Goal: Information Seeking & Learning: Learn about a topic

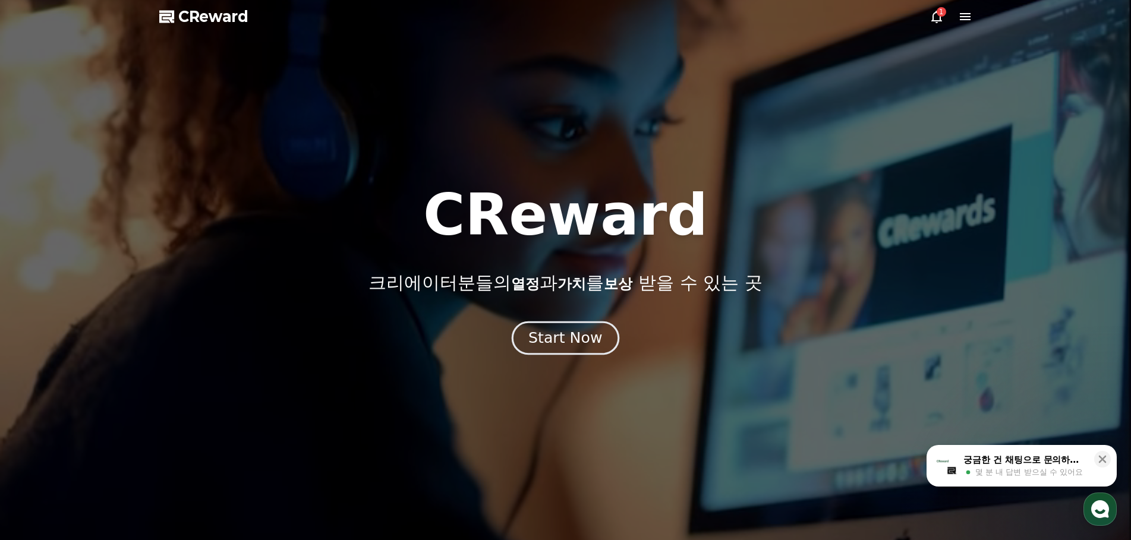
click at [558, 333] on div "Start Now" at bounding box center [565, 338] width 74 height 20
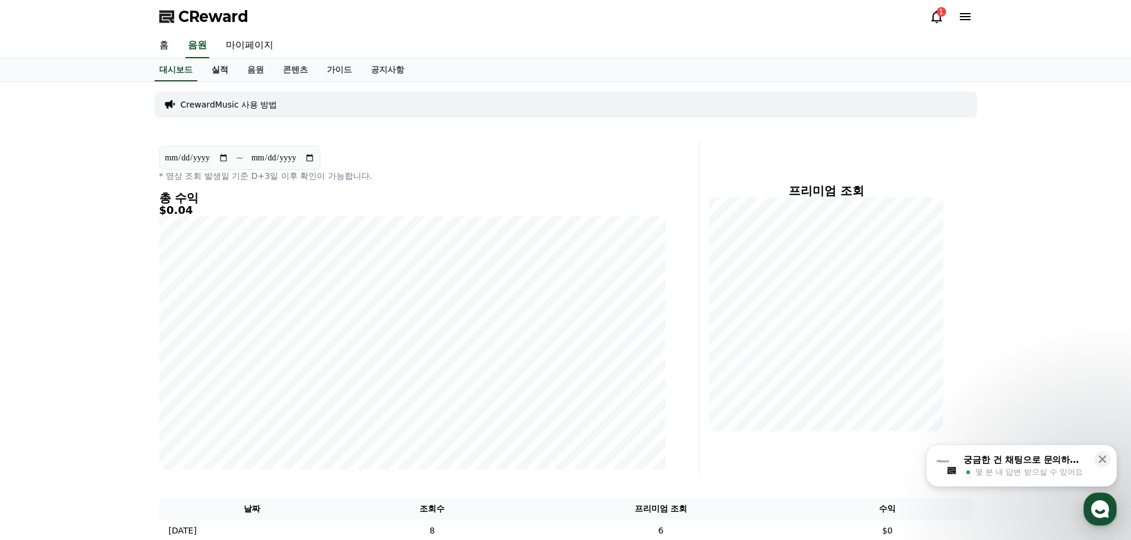
click at [216, 67] on link "실적" at bounding box center [220, 70] width 36 height 23
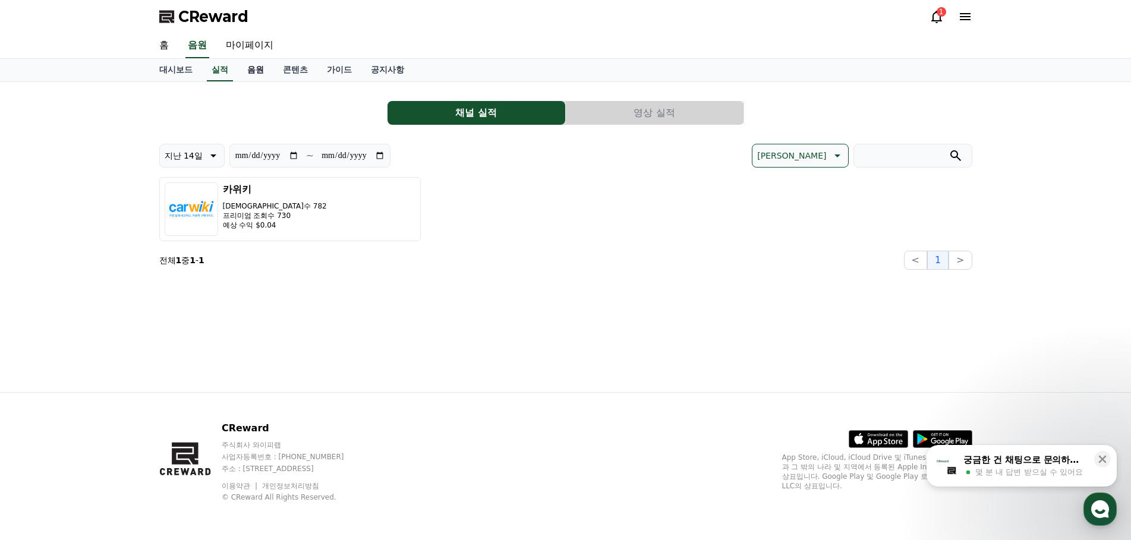
click at [262, 77] on link "음원" at bounding box center [256, 70] width 36 height 23
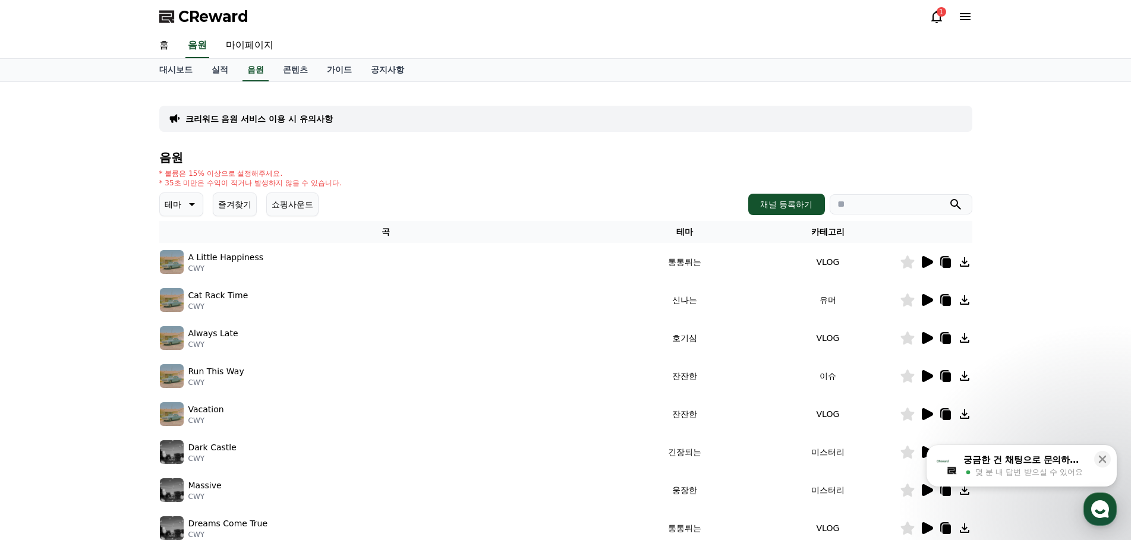
click at [411, 156] on h4 "음원" at bounding box center [565, 157] width 813 height 13
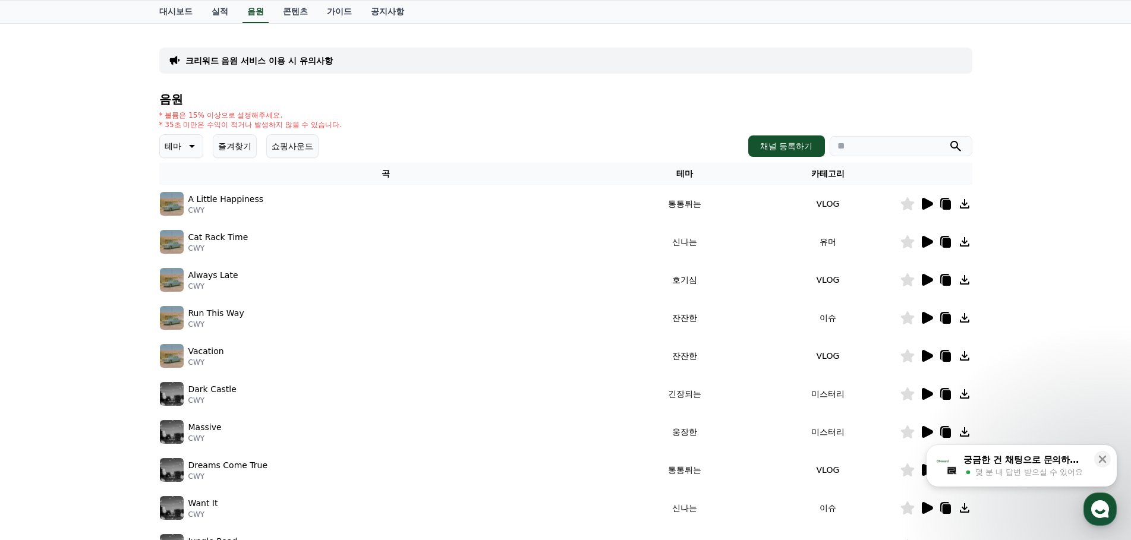
scroll to position [59, 0]
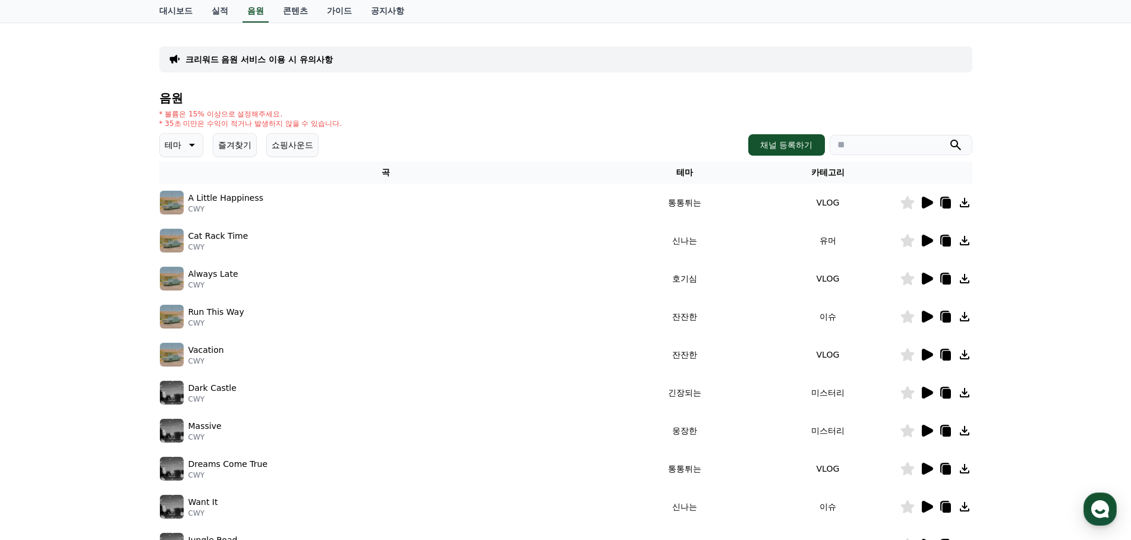
click at [925, 318] on icon at bounding box center [927, 317] width 11 height 12
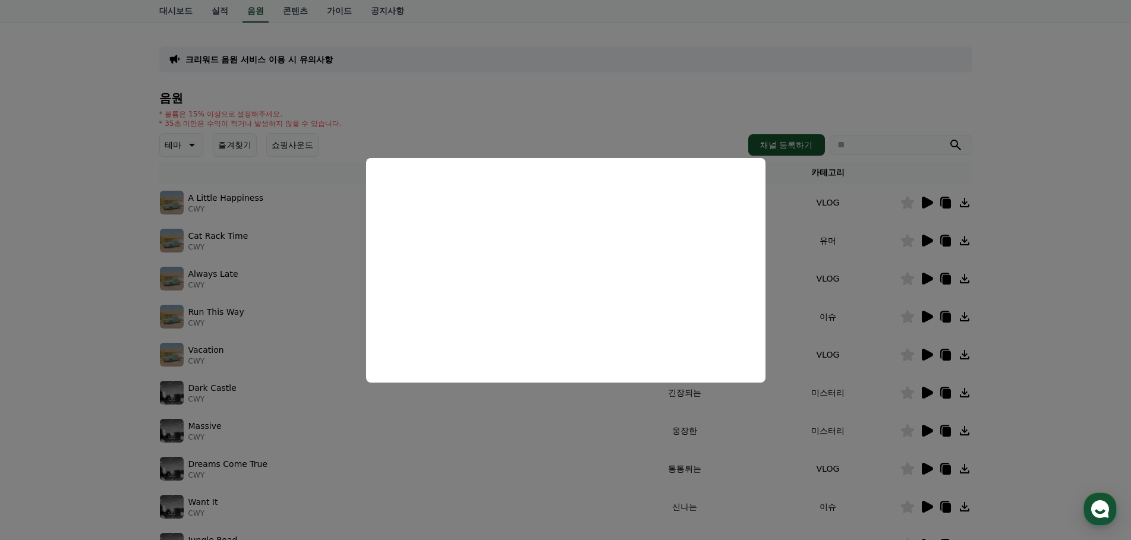
click at [642, 432] on button "close modal" at bounding box center [565, 270] width 1131 height 540
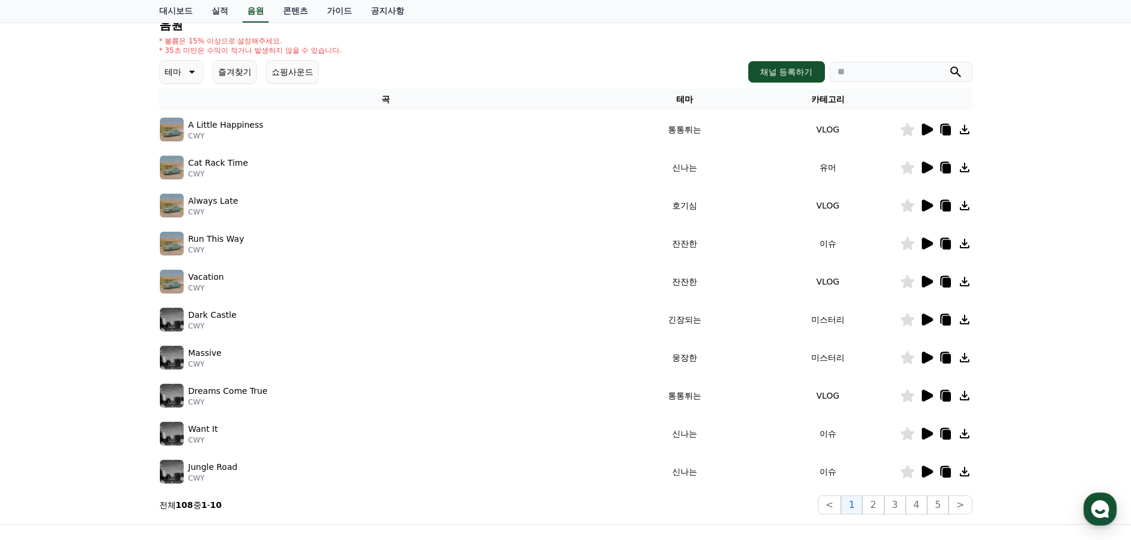
scroll to position [264, 0]
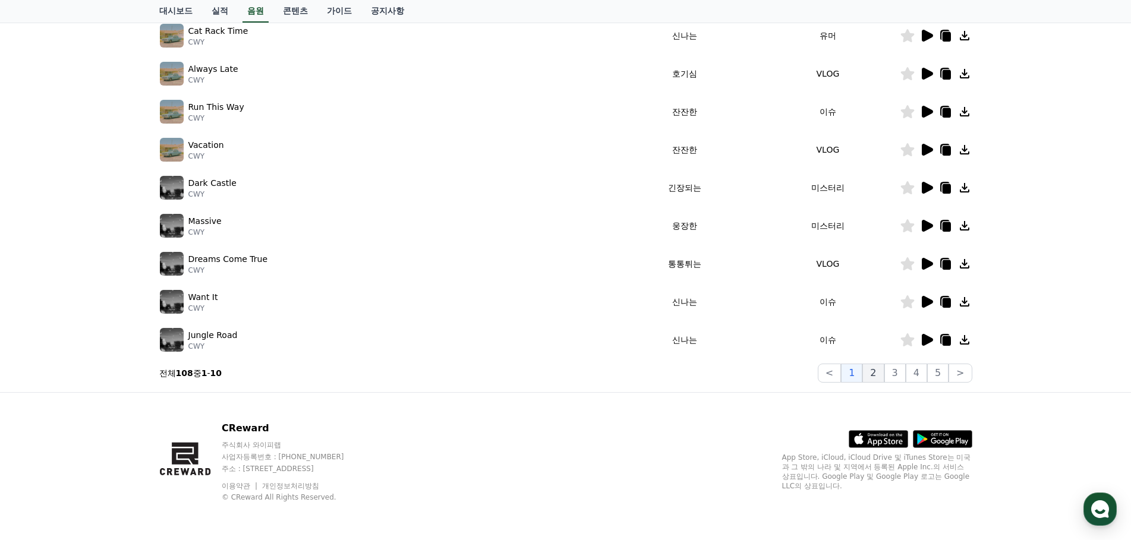
click at [874, 376] on button "2" at bounding box center [872, 373] width 21 height 19
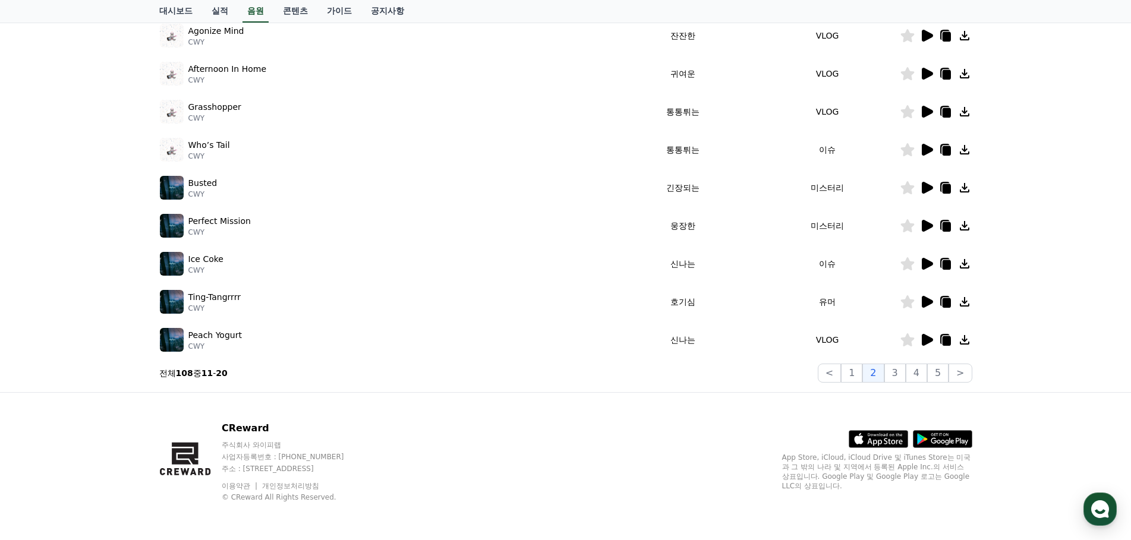
click at [931, 154] on icon at bounding box center [926, 150] width 14 height 14
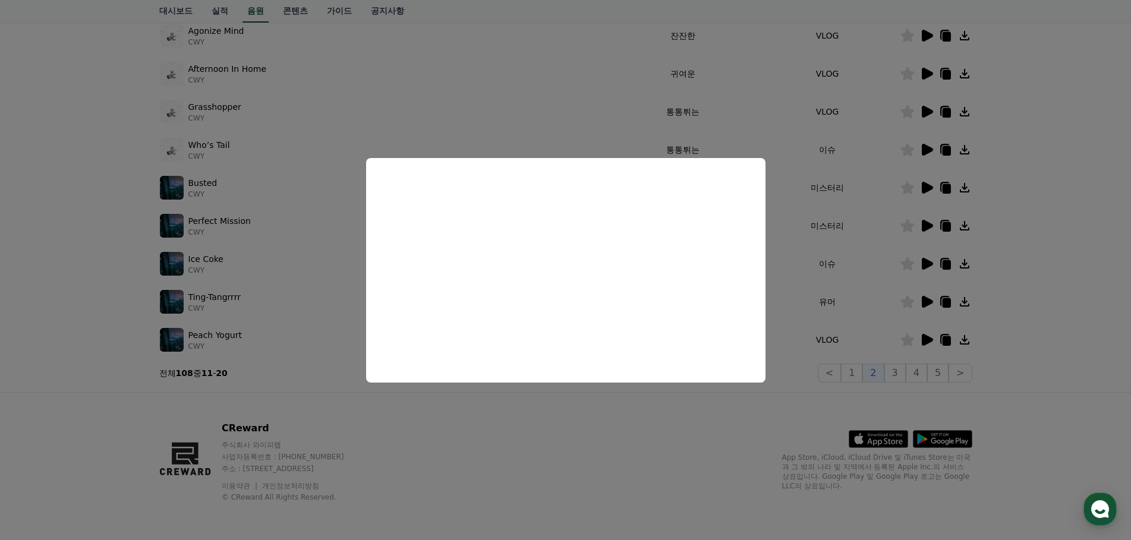
click at [841, 266] on button "close modal" at bounding box center [565, 270] width 1131 height 540
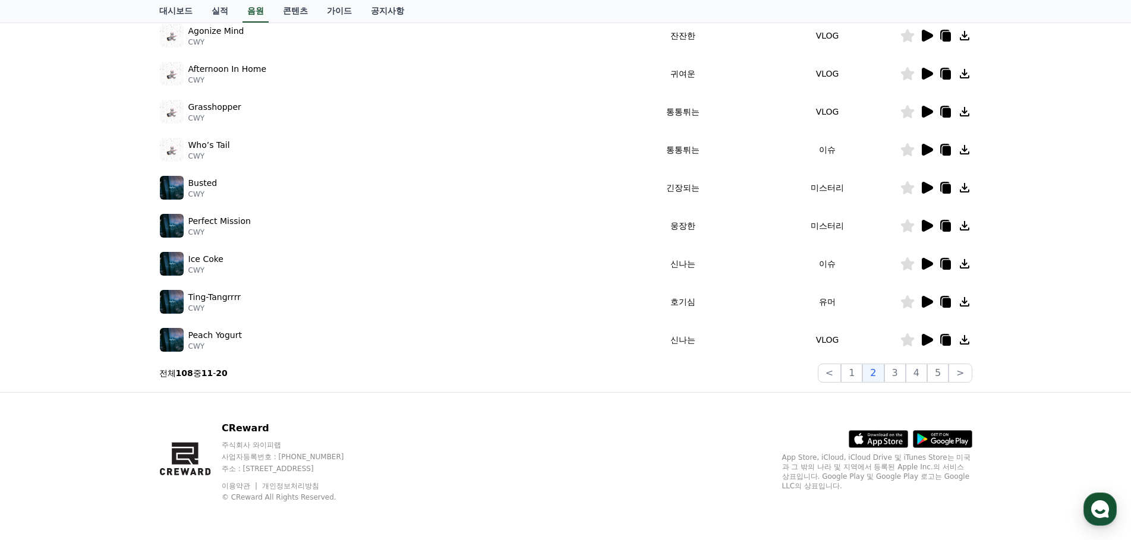
click at [927, 259] on icon at bounding box center [926, 264] width 14 height 14
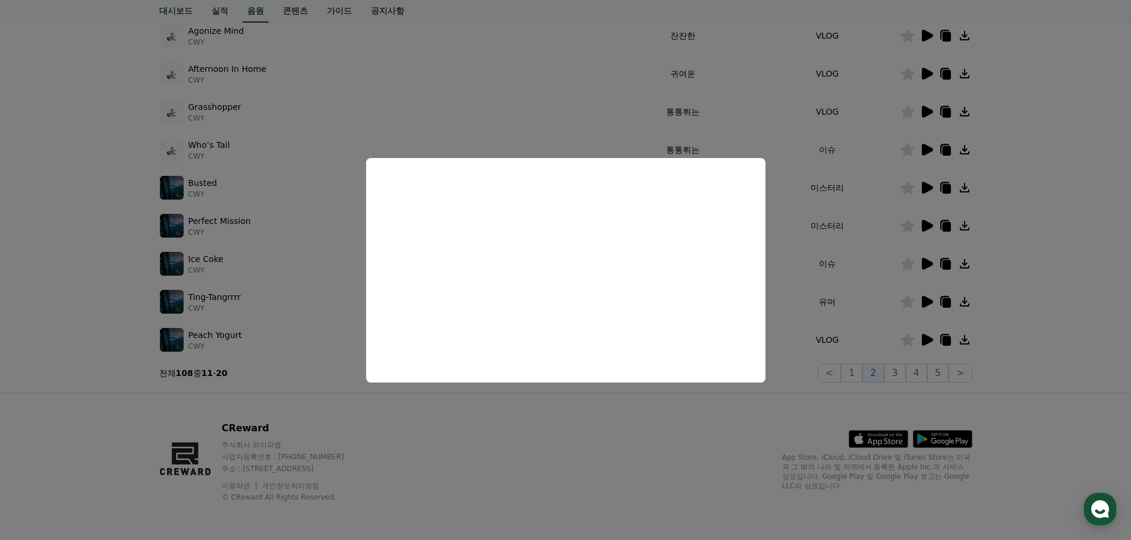
click at [826, 249] on button "close modal" at bounding box center [565, 270] width 1131 height 540
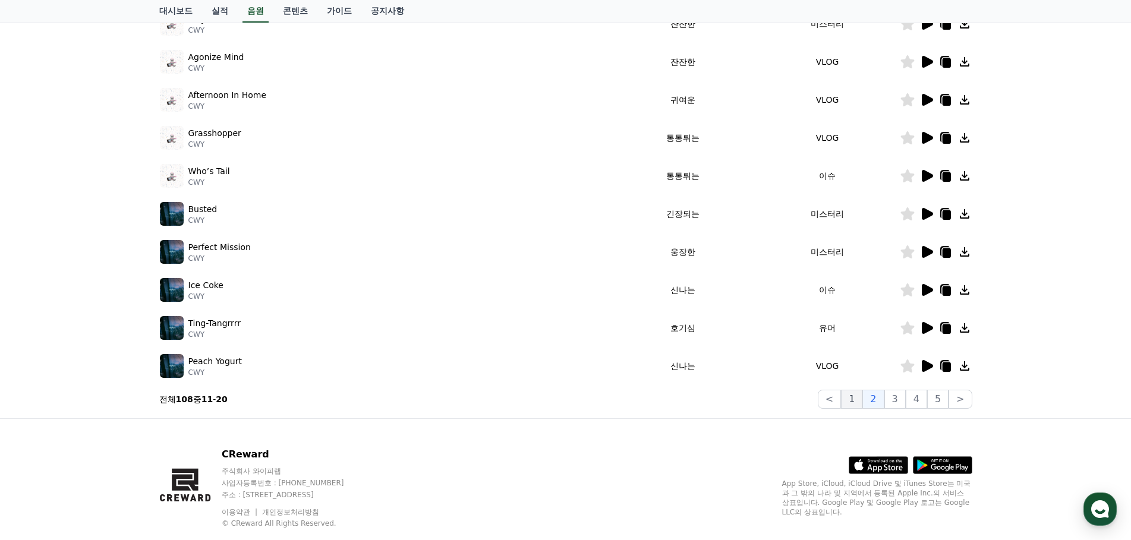
scroll to position [264, 0]
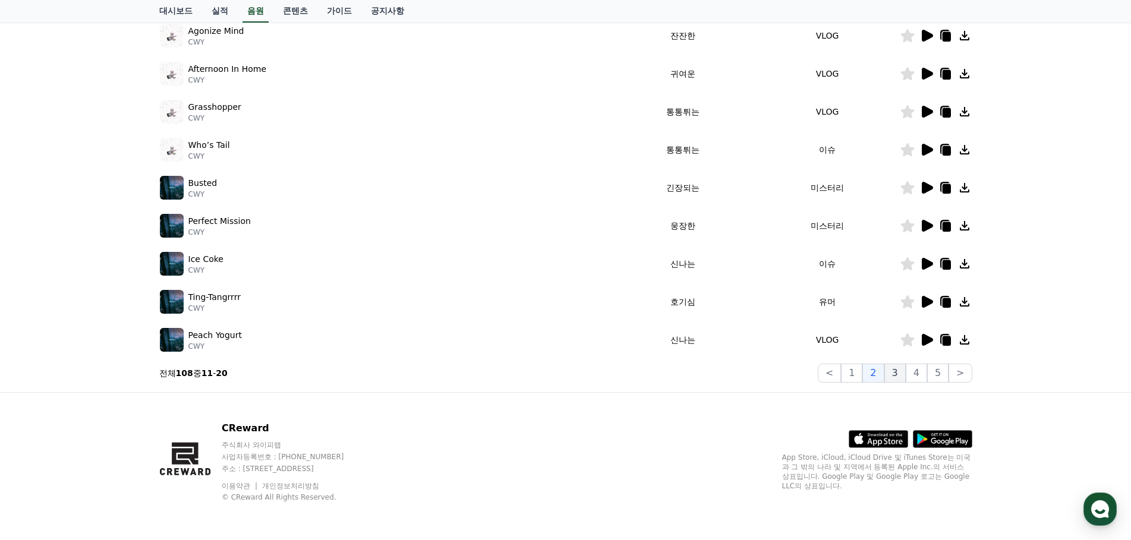
click at [903, 378] on button "3" at bounding box center [894, 373] width 21 height 19
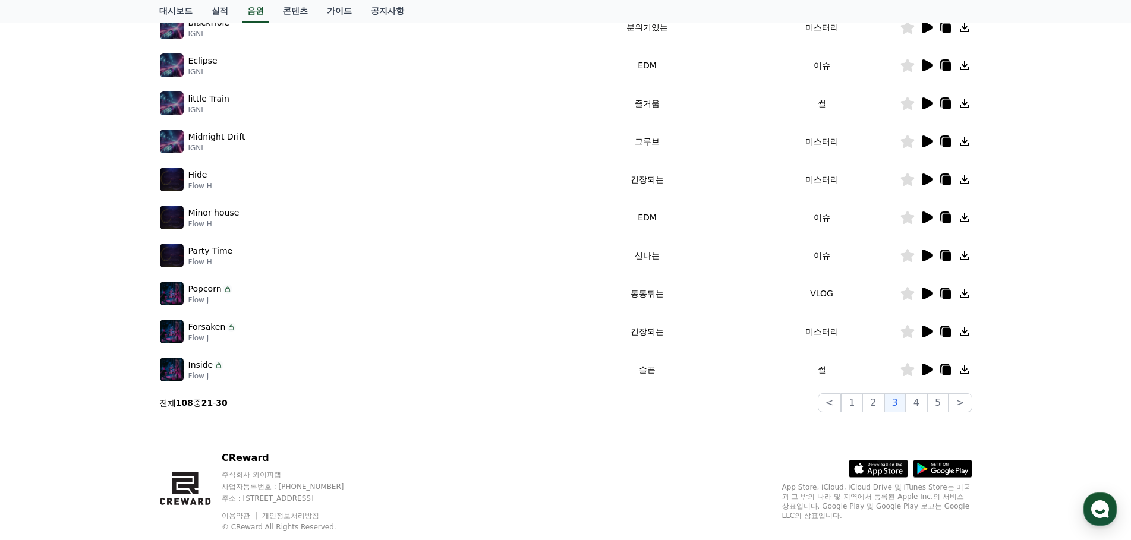
scroll to position [205, 0]
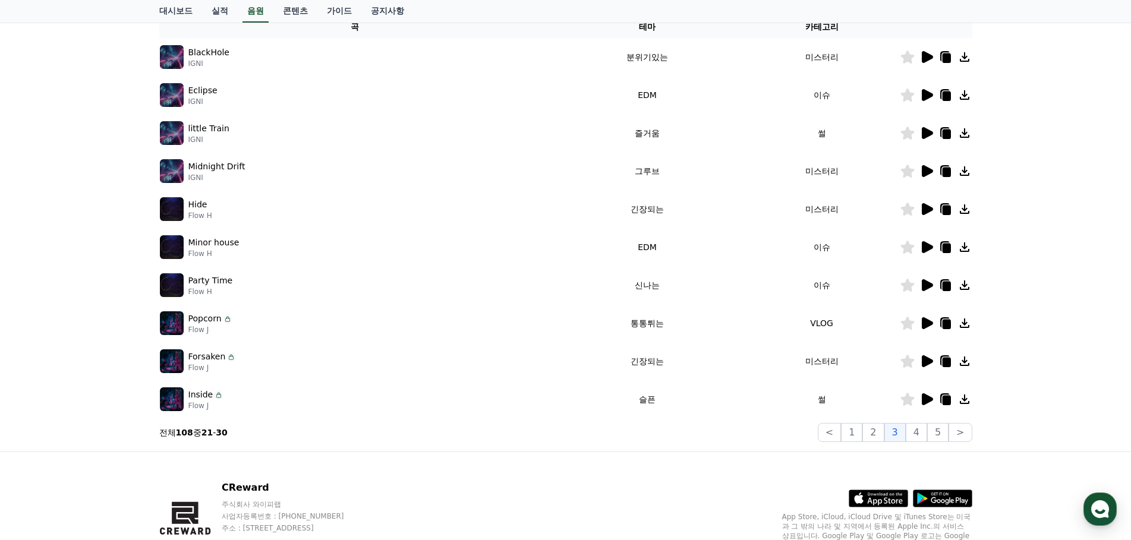
click at [923, 289] on icon at bounding box center [927, 285] width 11 height 12
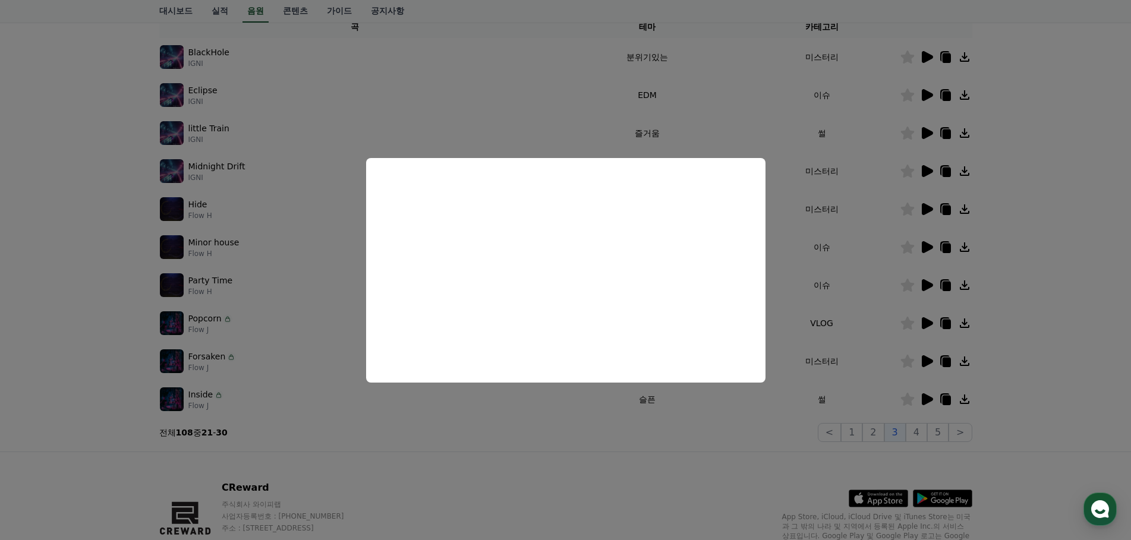
click at [841, 285] on button "close modal" at bounding box center [565, 270] width 1131 height 540
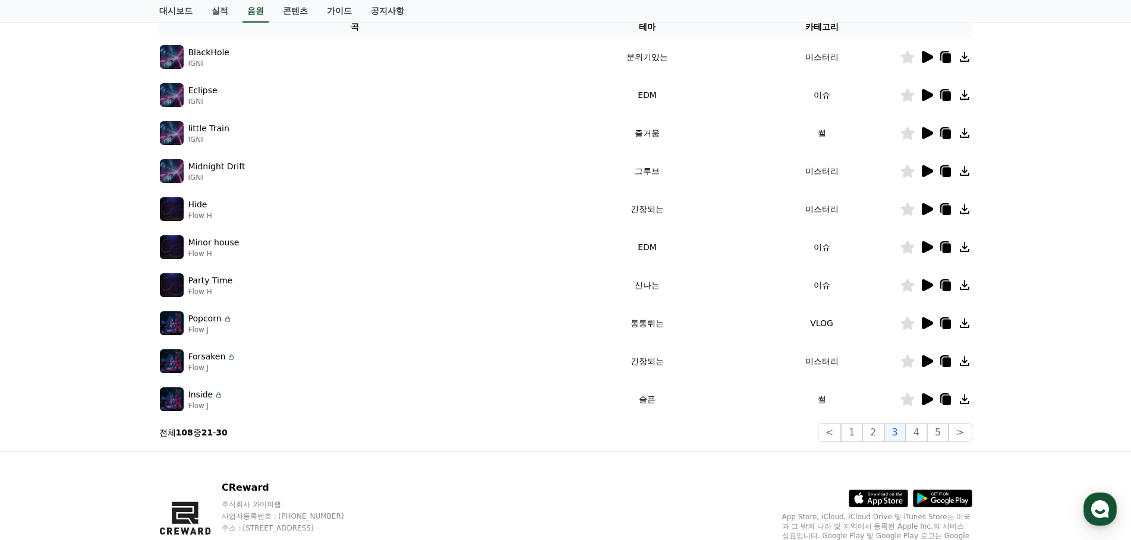
click at [948, 288] on icon at bounding box center [946, 287] width 8 height 10
